Goal: Information Seeking & Learning: Learn about a topic

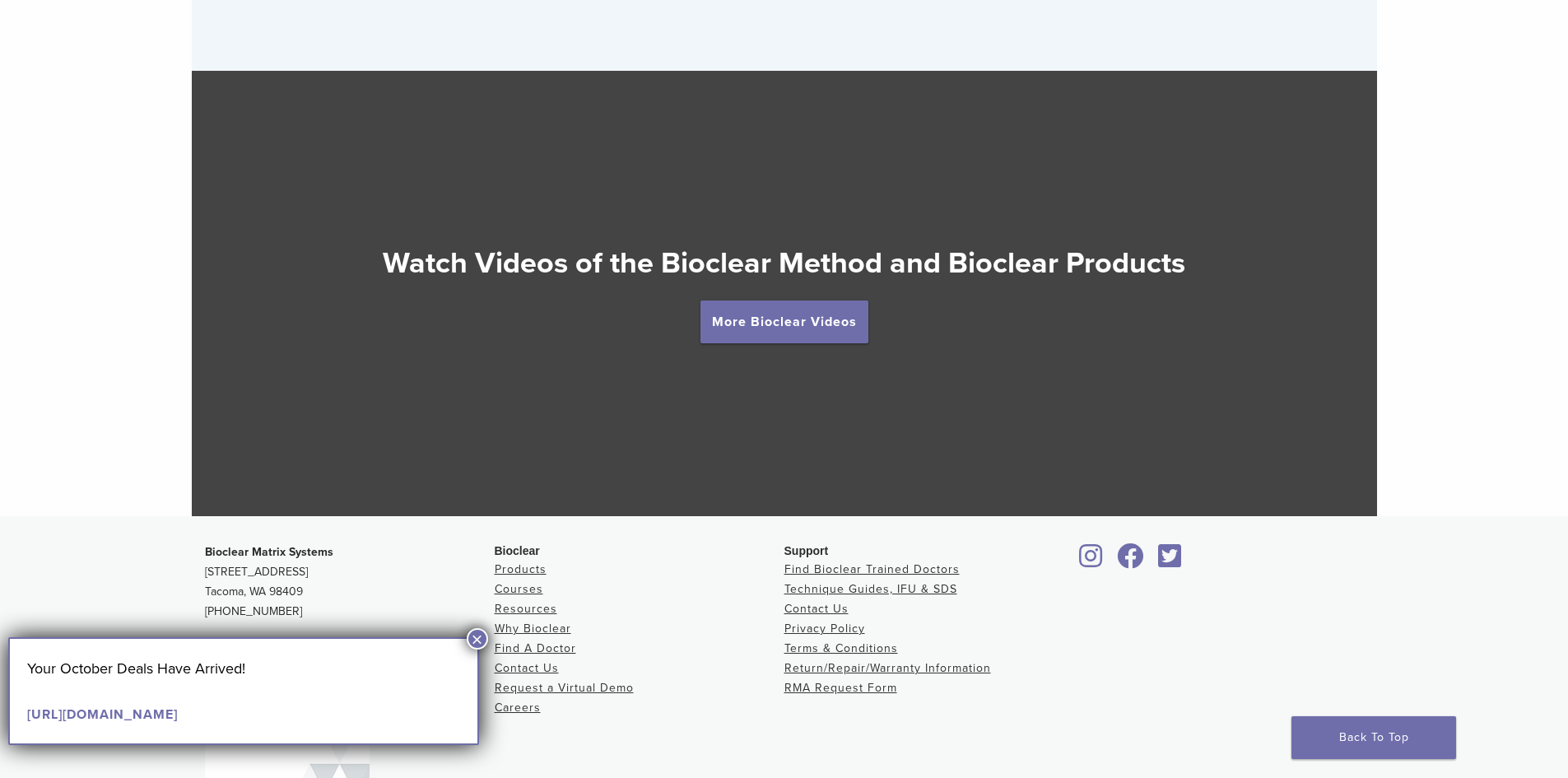
scroll to position [2917, 0]
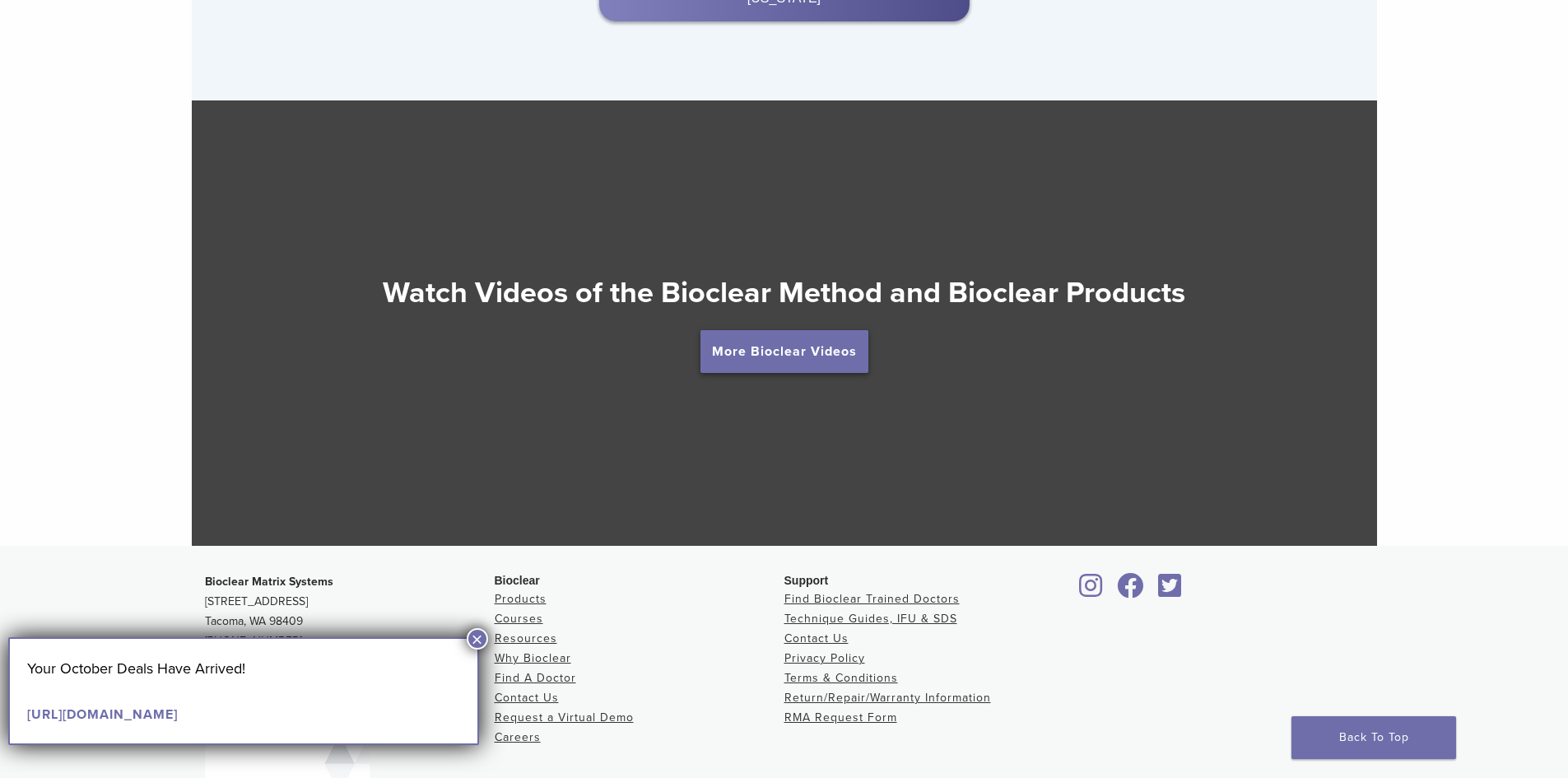
click at [784, 360] on link "More Bioclear Videos" at bounding box center [784, 352] width 168 height 43
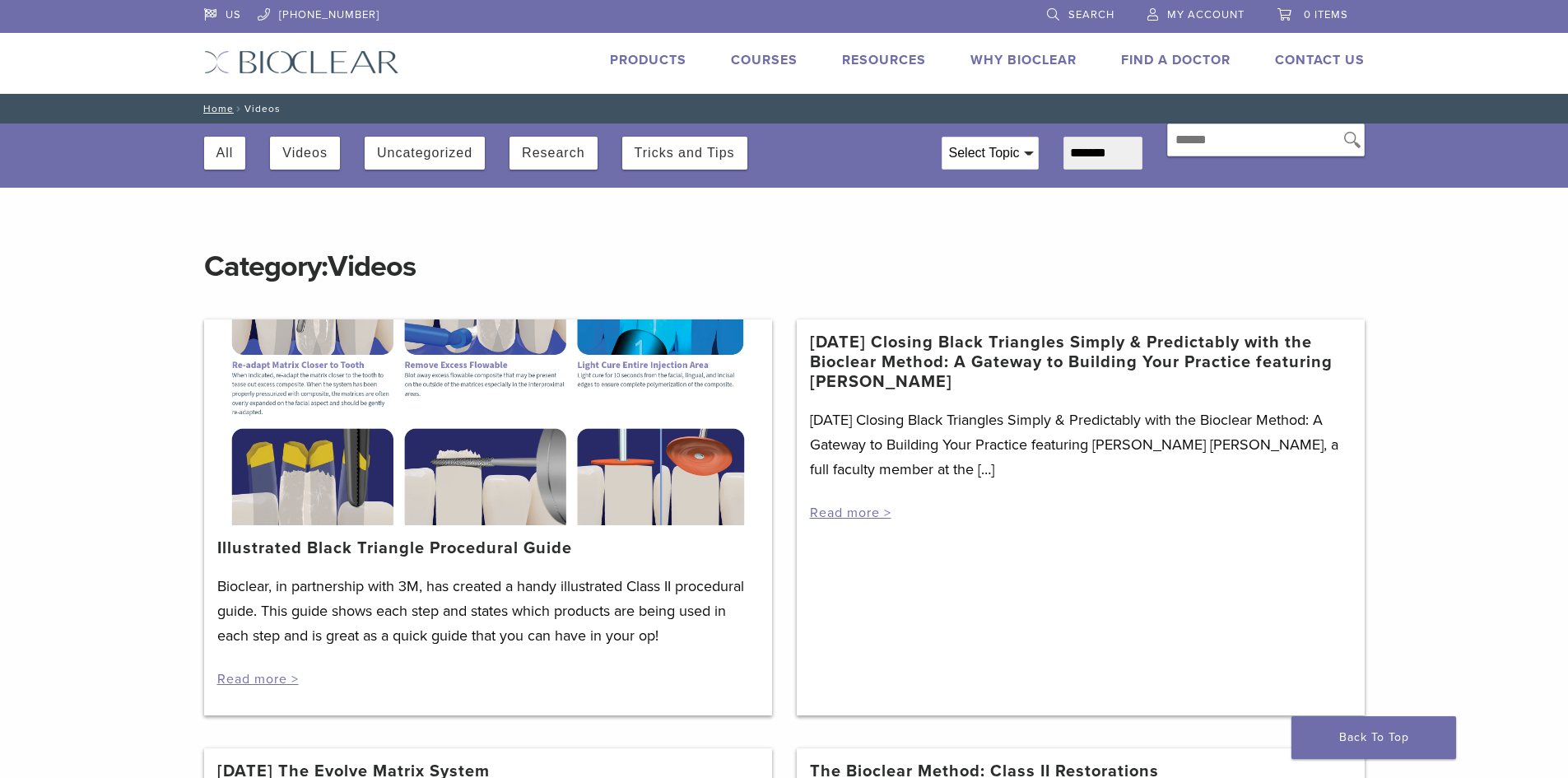
click at [530, 389] on div at bounding box center [488, 422] width 568 height 206
click at [307, 154] on button "Videos" at bounding box center [304, 153] width 46 height 33
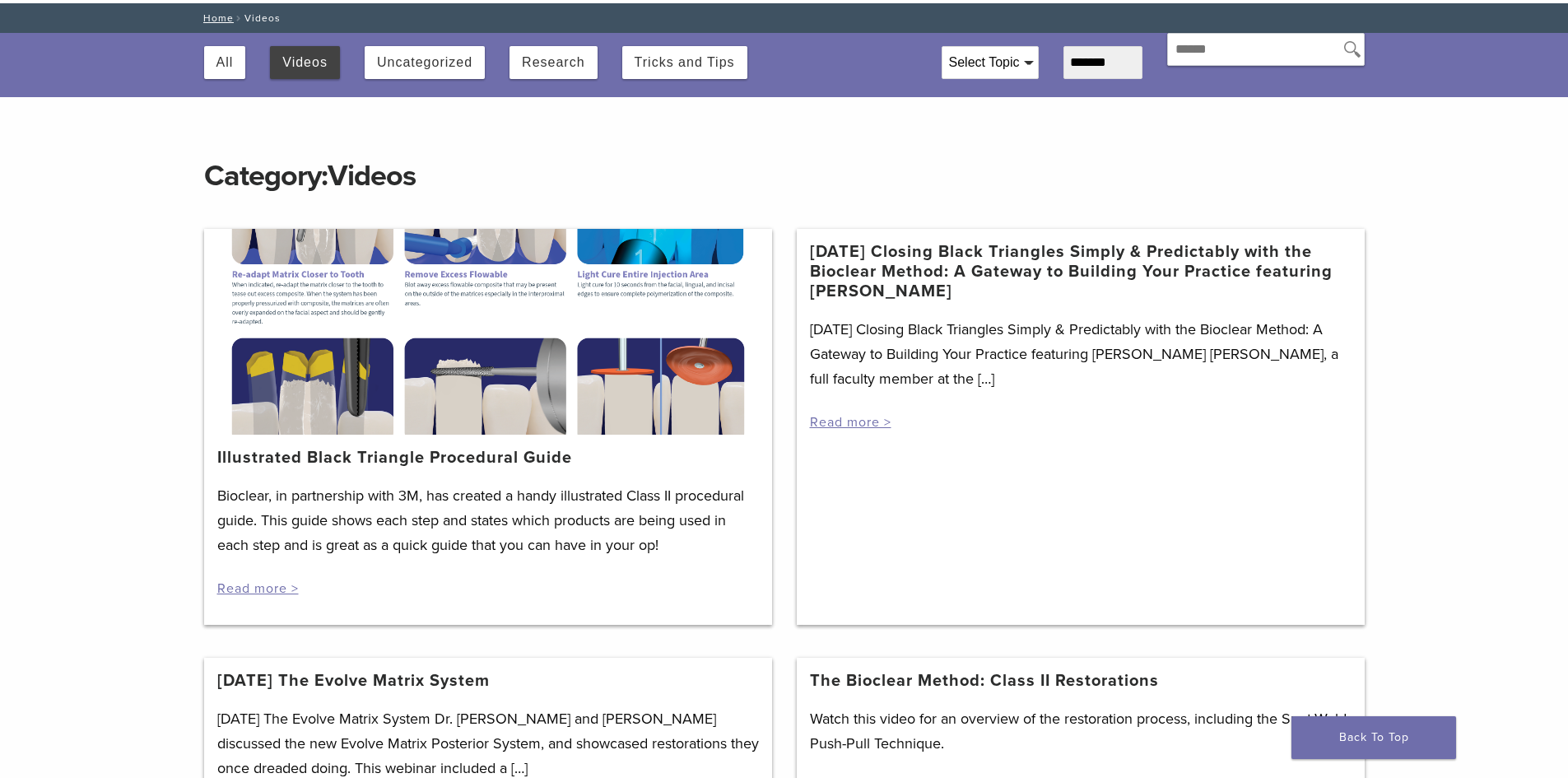
scroll to position [82, 0]
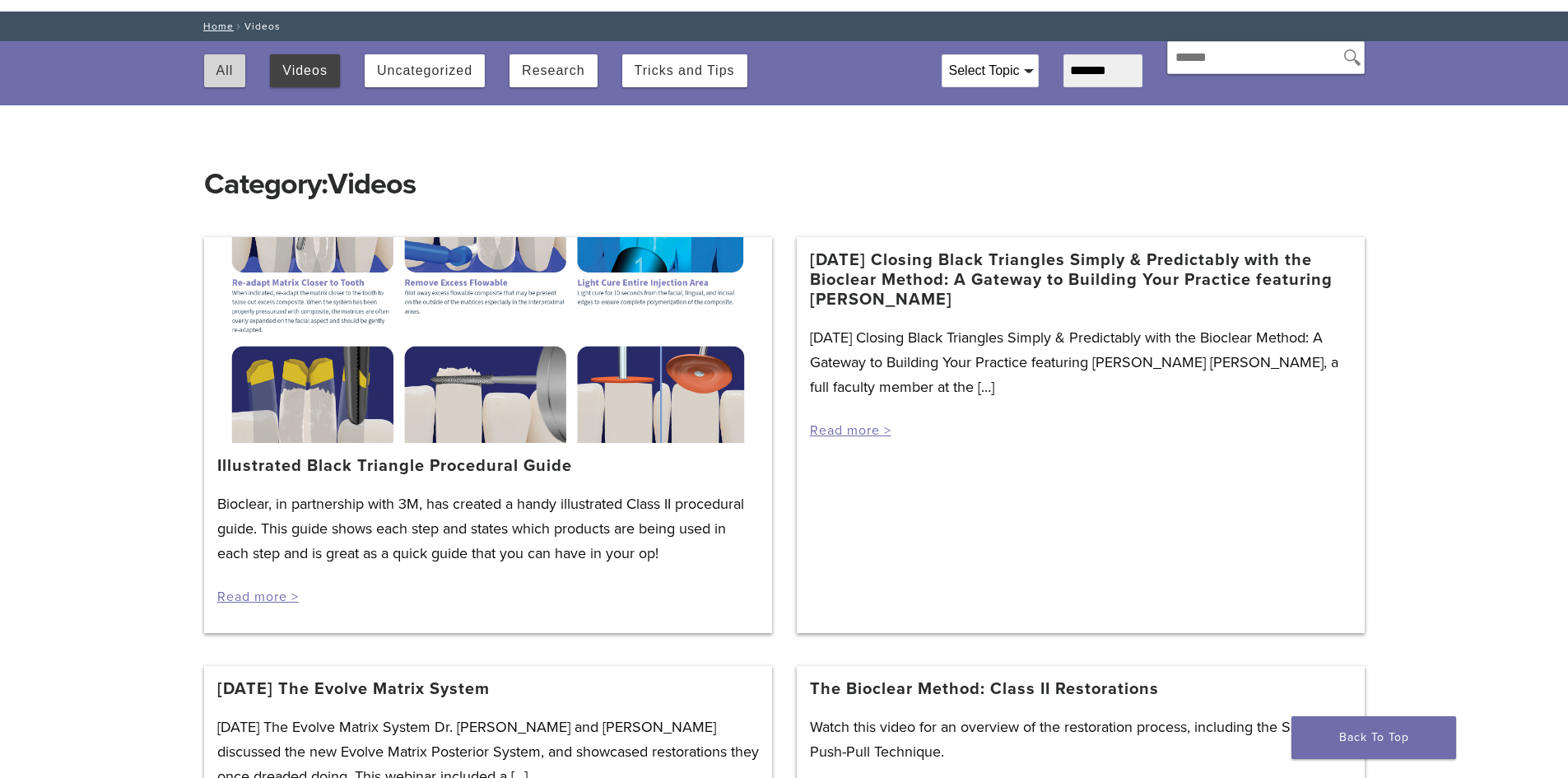
drag, startPoint x: 216, startPoint y: 64, endPoint x: 230, endPoint y: 70, distance: 15.2
click at [217, 65] on button "All" at bounding box center [225, 71] width 17 height 33
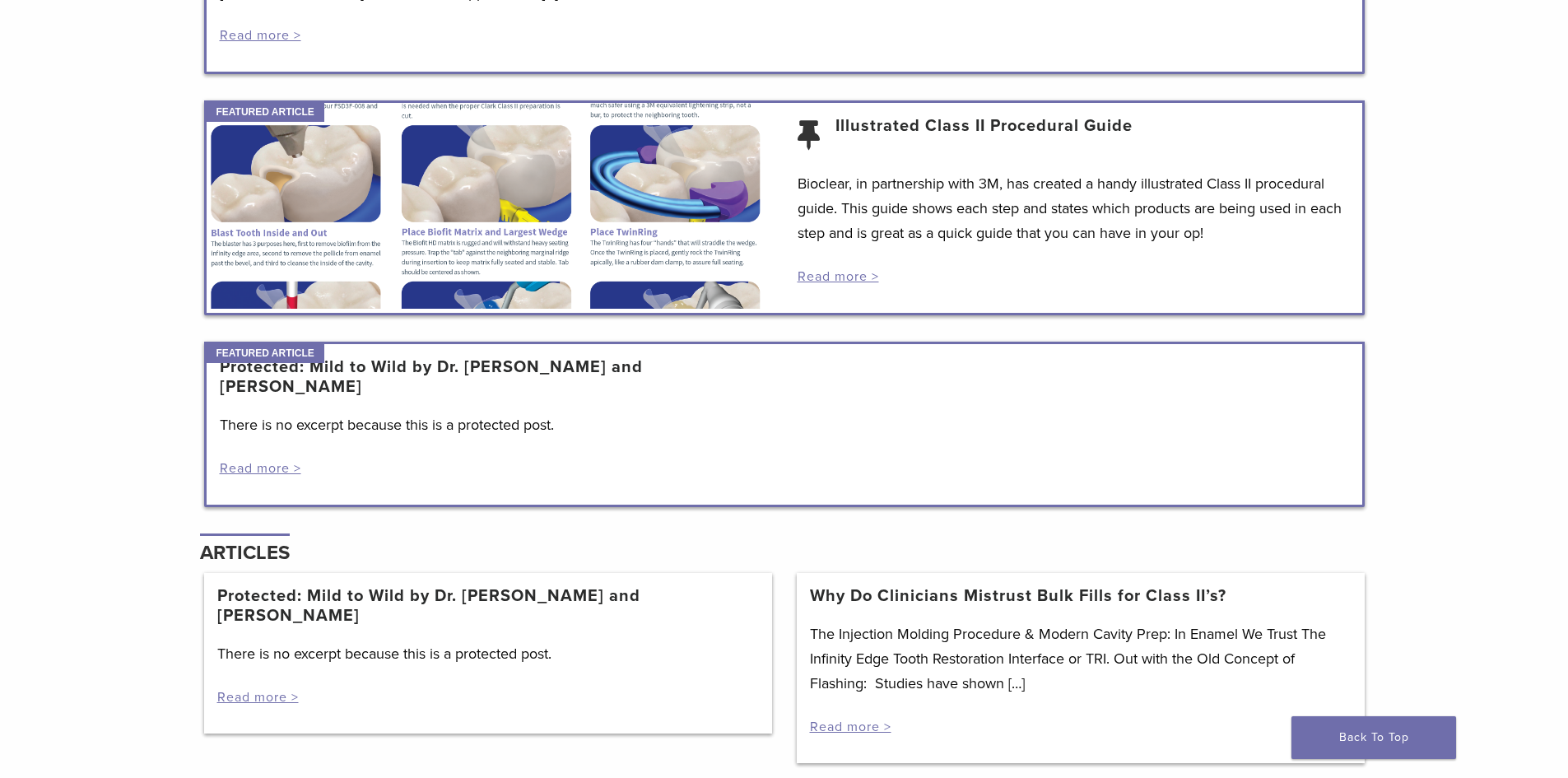
scroll to position [1318, 0]
